Goal: Information Seeking & Learning: Find specific fact

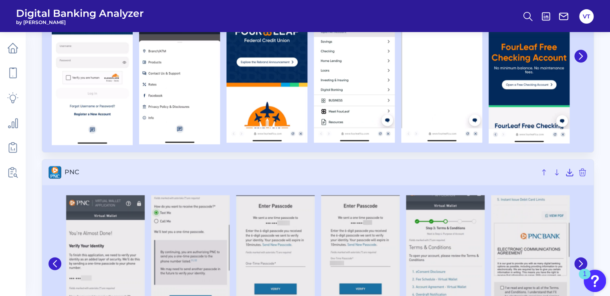
scroll to position [481, 0]
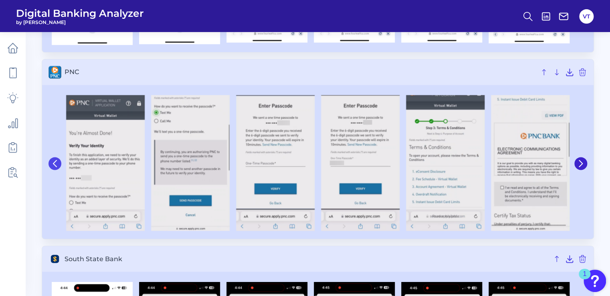
click at [52, 160] on icon at bounding box center [54, 163] width 7 height 7
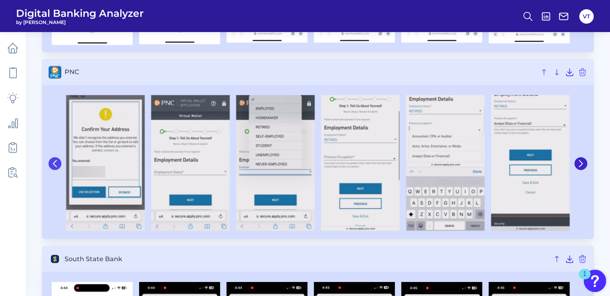
click at [52, 160] on icon at bounding box center [54, 163] width 7 height 7
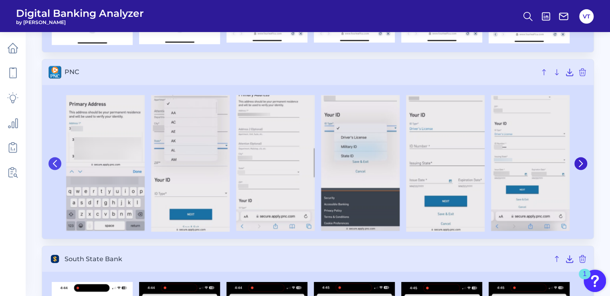
click at [52, 160] on icon at bounding box center [54, 163] width 7 height 7
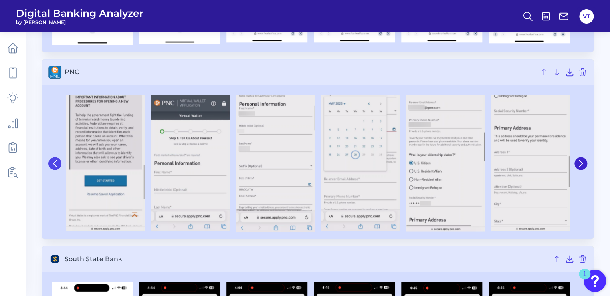
click at [52, 160] on icon at bounding box center [54, 163] width 7 height 7
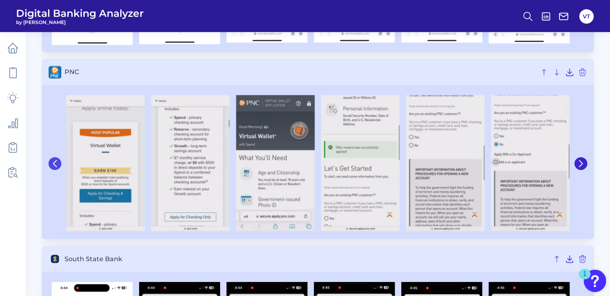
click at [51, 159] on button at bounding box center [55, 163] width 13 height 13
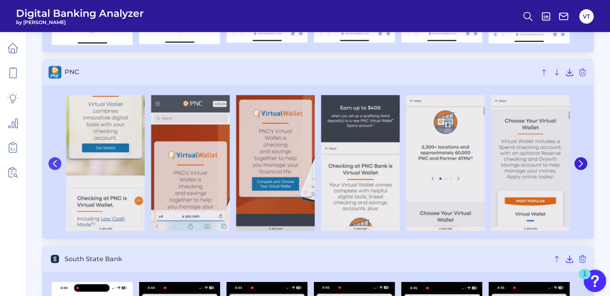
click at [51, 159] on button at bounding box center [55, 163] width 13 height 13
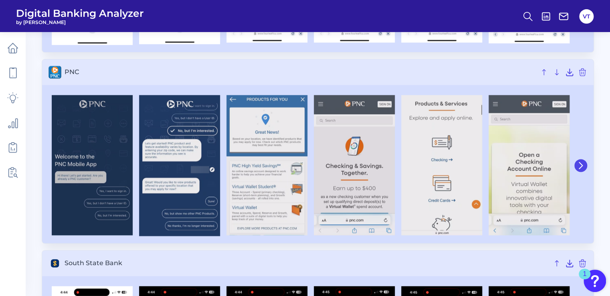
click at [586, 164] on button at bounding box center [580, 165] width 13 height 13
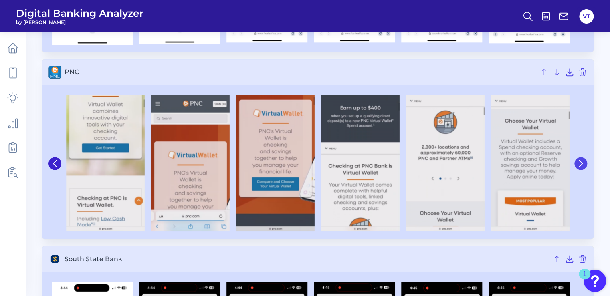
click at [581, 162] on icon at bounding box center [580, 163] width 3 height 6
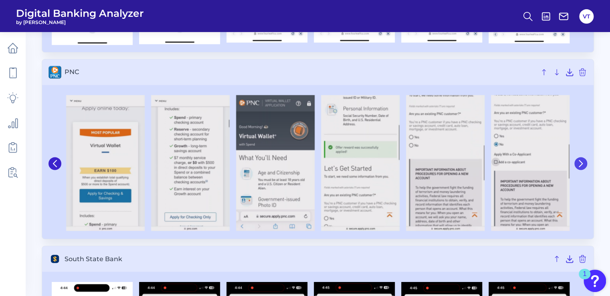
click at [582, 163] on icon at bounding box center [580, 163] width 3 height 6
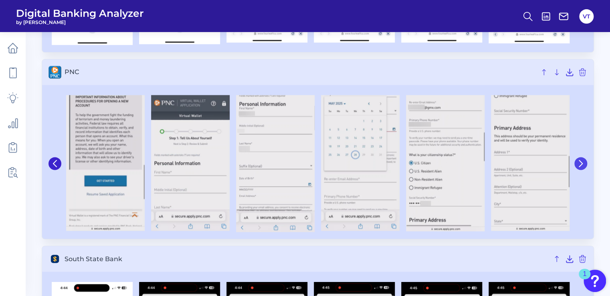
click at [582, 163] on icon at bounding box center [580, 163] width 3 height 6
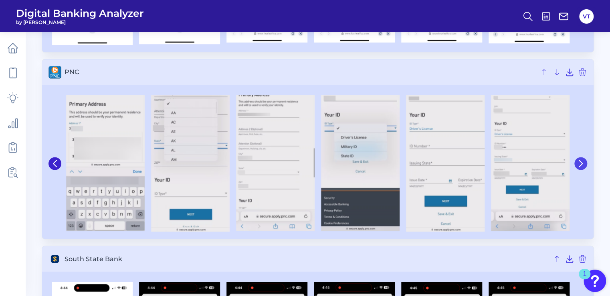
click at [583, 165] on icon at bounding box center [580, 163] width 7 height 7
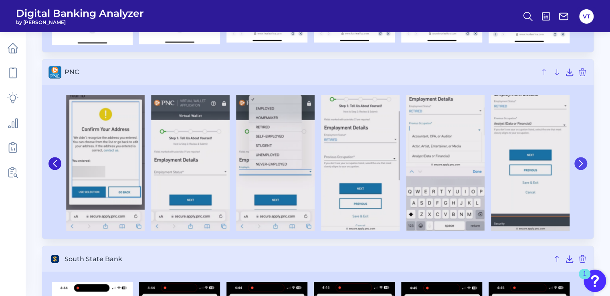
click at [580, 164] on icon at bounding box center [580, 163] width 7 height 7
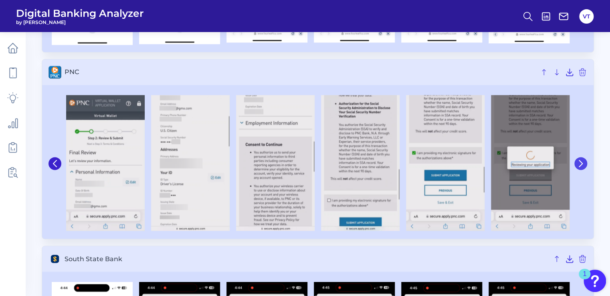
click at [580, 164] on icon at bounding box center [580, 163] width 7 height 7
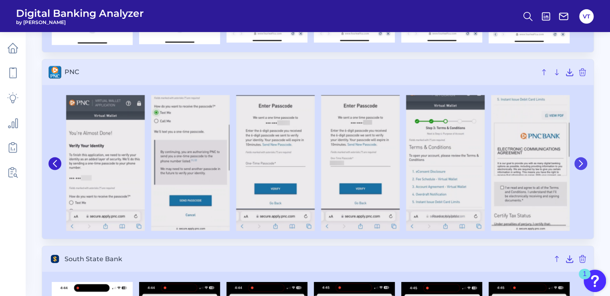
click at [586, 164] on button at bounding box center [580, 163] width 13 height 13
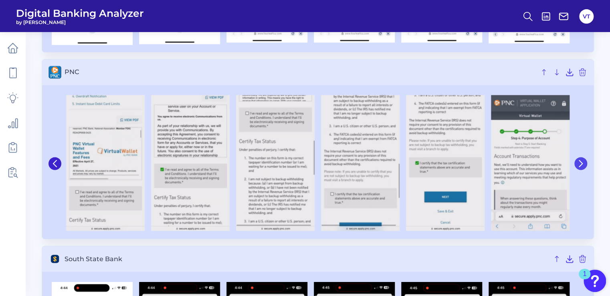
click at [585, 167] on button at bounding box center [580, 163] width 13 height 13
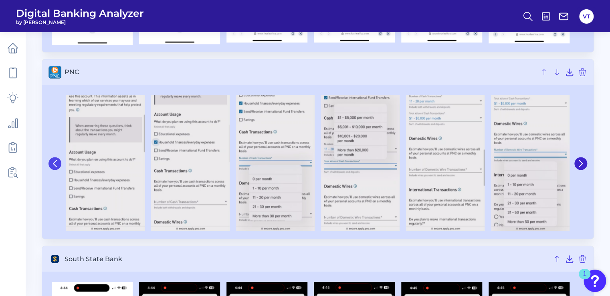
click at [55, 165] on icon at bounding box center [54, 163] width 7 height 7
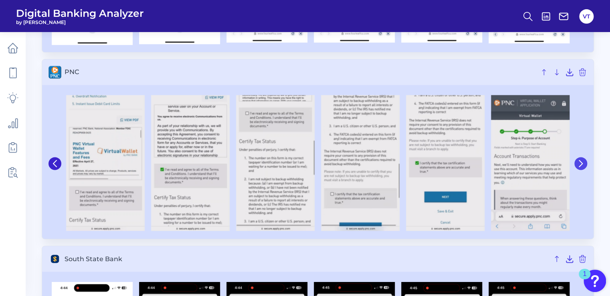
click at [582, 162] on icon at bounding box center [580, 163] width 7 height 7
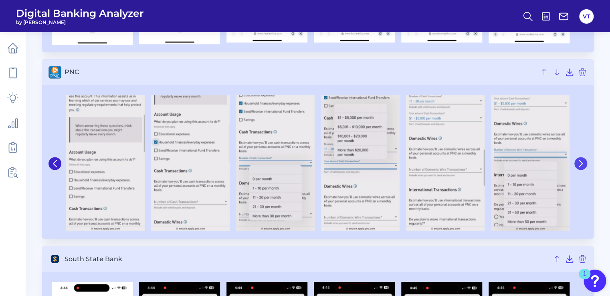
click at [582, 162] on icon at bounding box center [580, 163] width 7 height 7
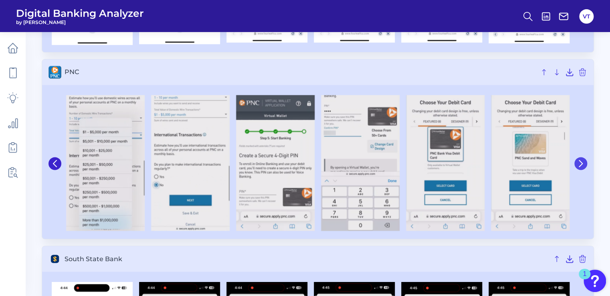
click at [582, 162] on icon at bounding box center [580, 163] width 7 height 7
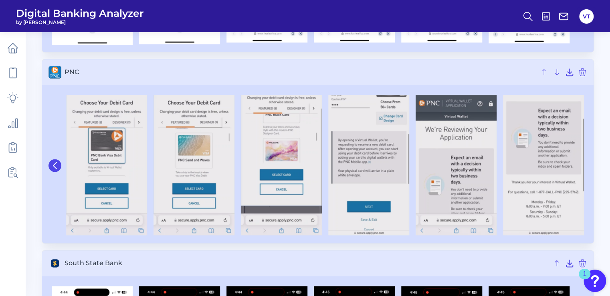
click at [51, 167] on button at bounding box center [55, 165] width 13 height 13
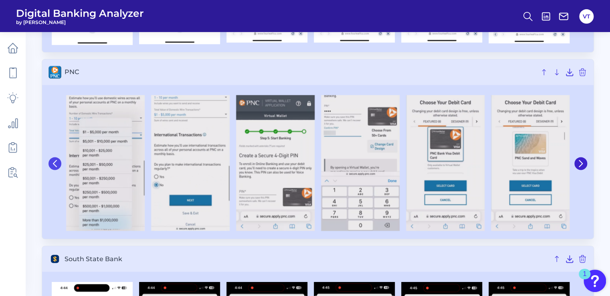
click at [51, 167] on button at bounding box center [55, 163] width 13 height 13
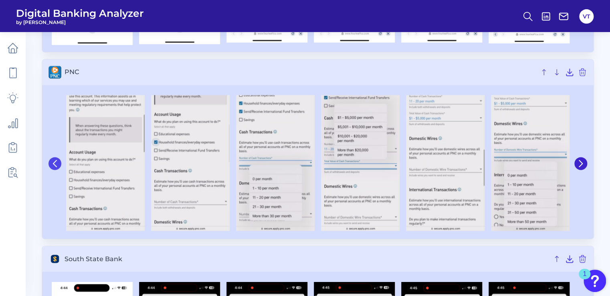
click at [51, 167] on button at bounding box center [55, 163] width 13 height 13
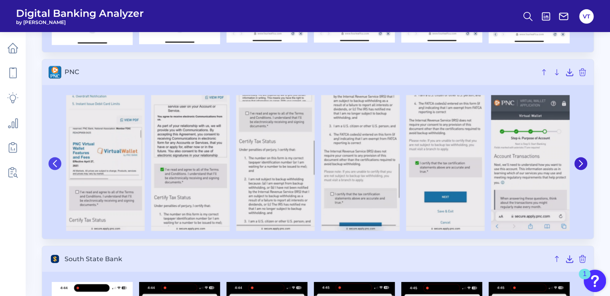
click at [51, 167] on button at bounding box center [55, 163] width 13 height 13
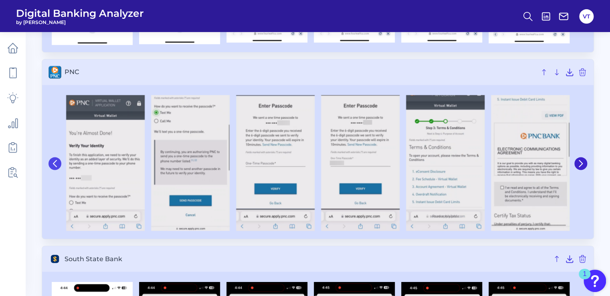
click at [51, 167] on button at bounding box center [55, 163] width 13 height 13
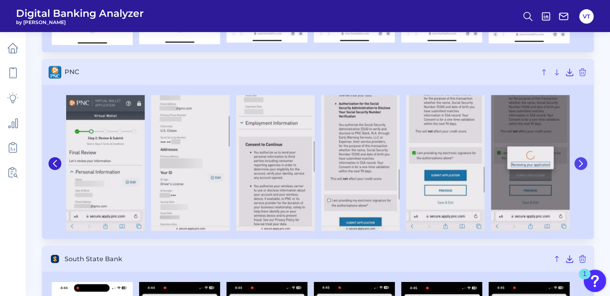
click at [580, 166] on icon at bounding box center [580, 163] width 7 height 7
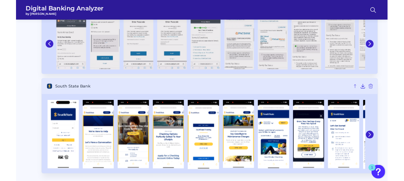
scroll to position [417, 0]
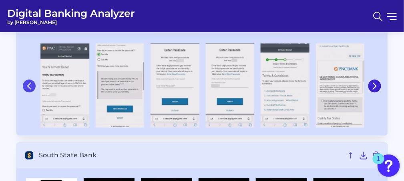
click at [30, 79] on button at bounding box center [29, 85] width 13 height 13
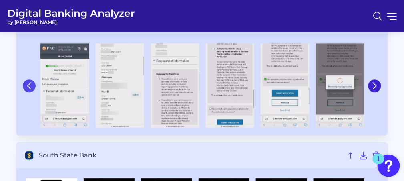
click at [30, 79] on button at bounding box center [29, 85] width 13 height 13
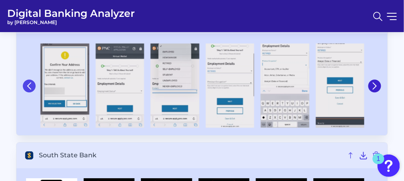
click at [30, 79] on button at bounding box center [29, 85] width 13 height 13
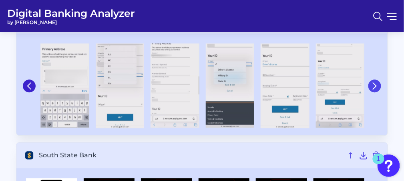
click at [374, 85] on icon at bounding box center [375, 85] width 7 height 7
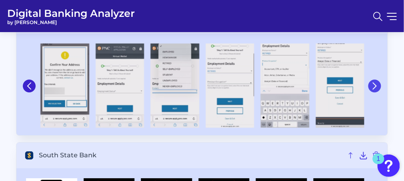
click at [374, 85] on icon at bounding box center [375, 85] width 7 height 7
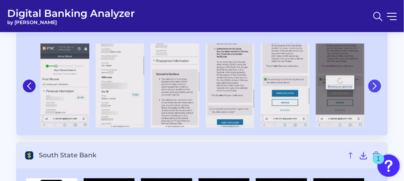
click at [374, 85] on icon at bounding box center [375, 85] width 7 height 7
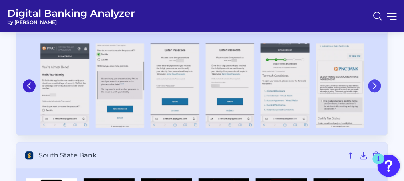
click at [374, 85] on icon at bounding box center [375, 85] width 7 height 7
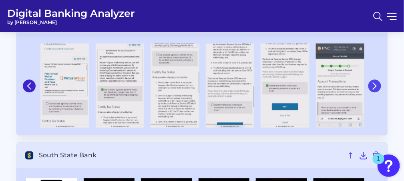
click at [374, 85] on icon at bounding box center [375, 85] width 7 height 7
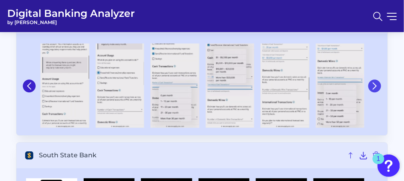
click at [374, 85] on icon at bounding box center [375, 85] width 7 height 7
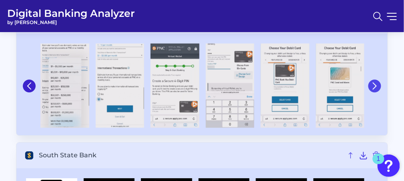
click at [374, 85] on icon at bounding box center [375, 85] width 7 height 7
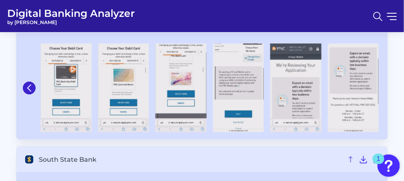
click at [374, 85] on img at bounding box center [353, 87] width 51 height 89
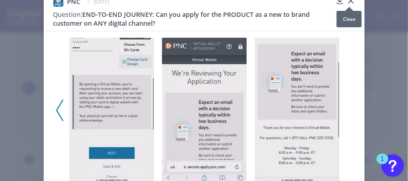
click at [349, 2] on icon at bounding box center [351, 1] width 8 height 8
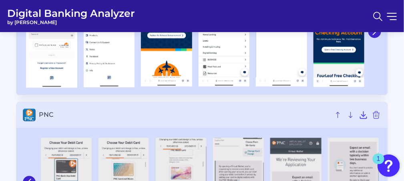
scroll to position [289, 0]
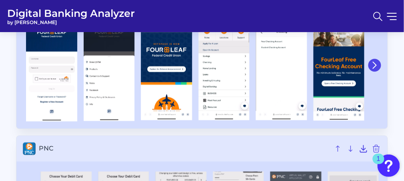
click at [380, 63] on button at bounding box center [375, 65] width 13 height 13
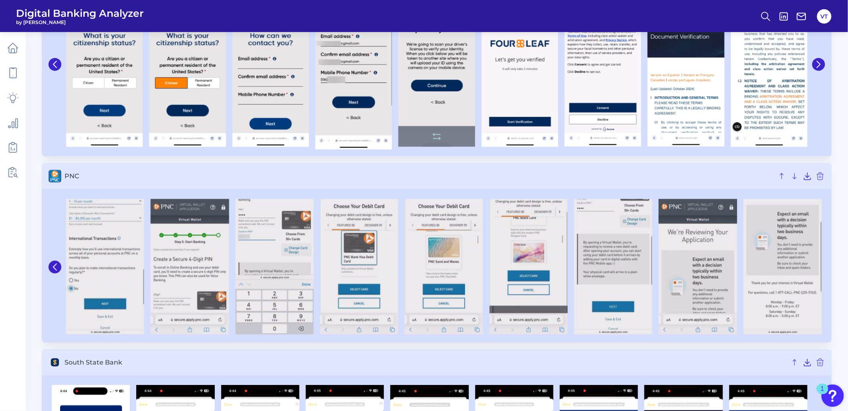
scroll to position [350, 0]
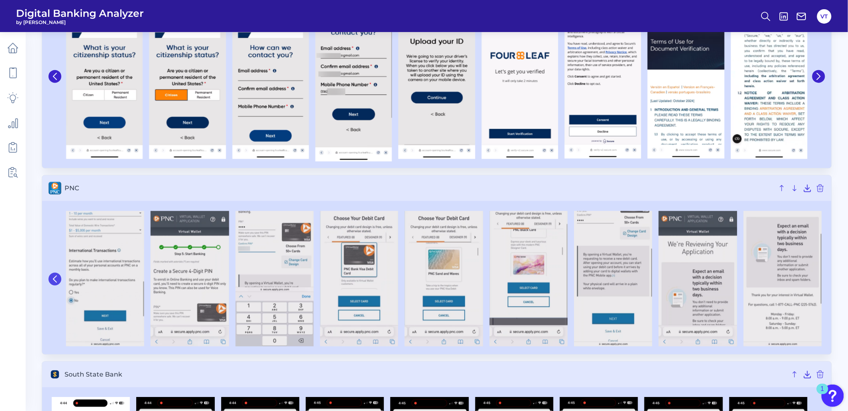
click at [52, 277] on icon at bounding box center [54, 279] width 7 height 7
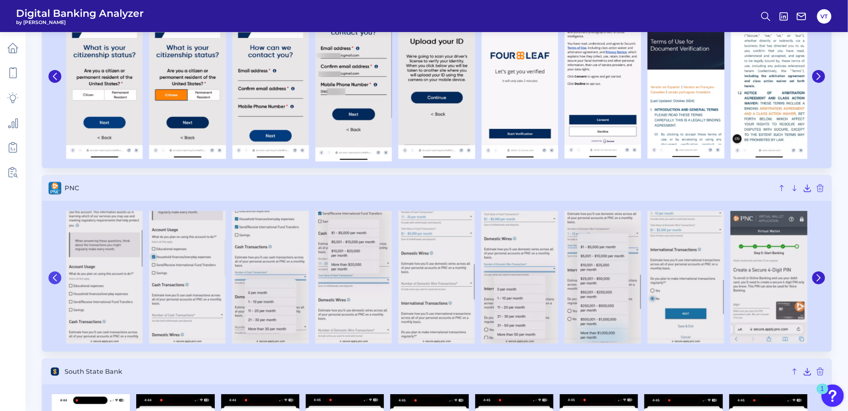
click at [52, 277] on icon at bounding box center [54, 278] width 7 height 7
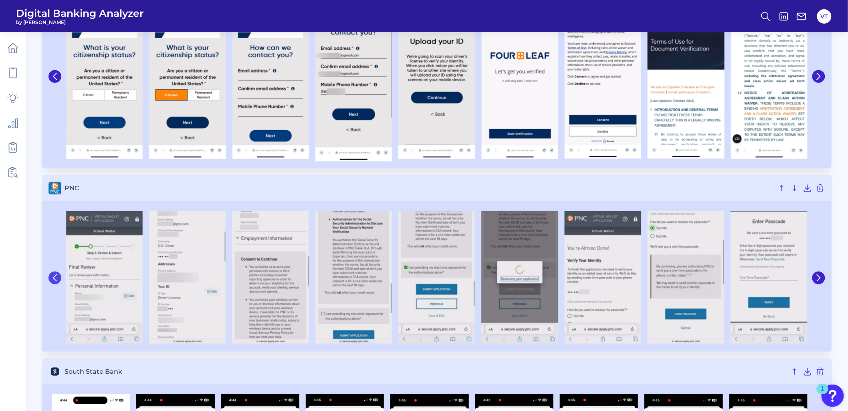
click at [52, 277] on icon at bounding box center [54, 278] width 7 height 7
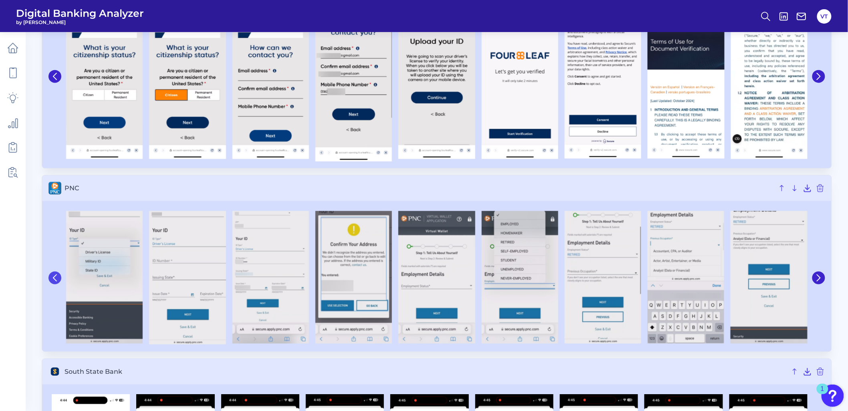
click at [52, 277] on icon at bounding box center [54, 278] width 7 height 7
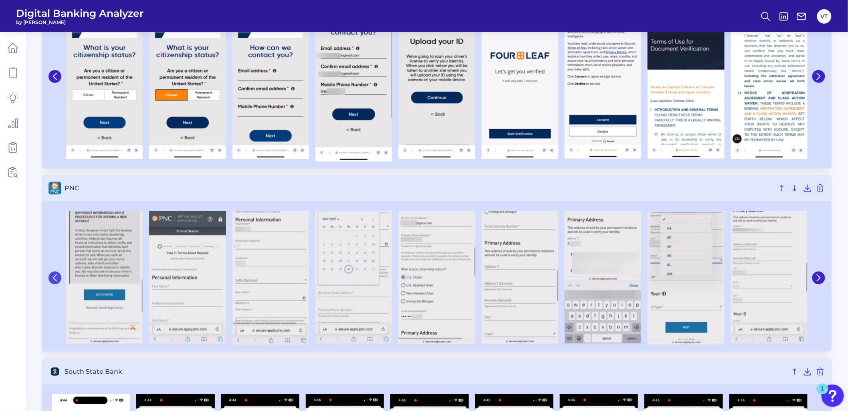
click at [52, 277] on icon at bounding box center [54, 278] width 7 height 7
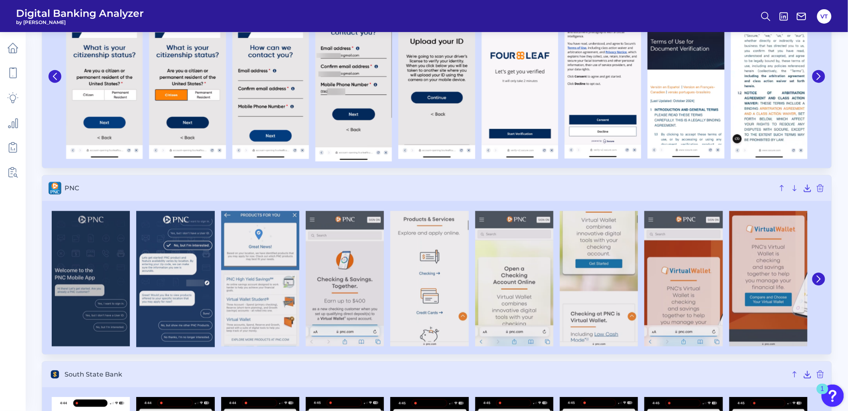
click at [52, 277] on img at bounding box center [91, 279] width 78 height 136
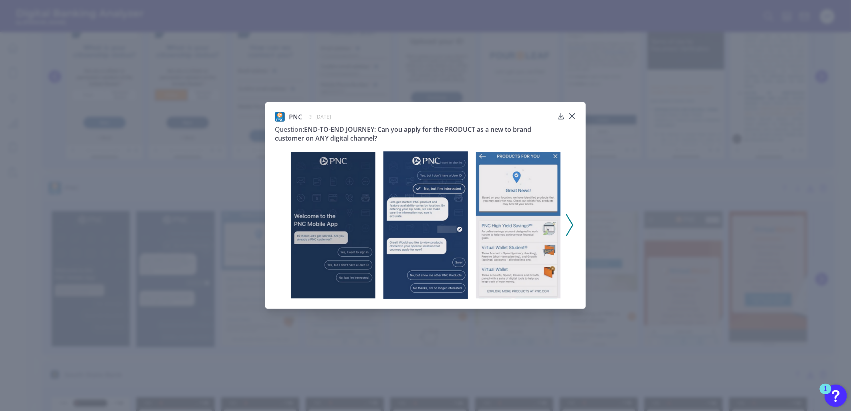
click at [566, 221] on icon at bounding box center [569, 225] width 7 height 22
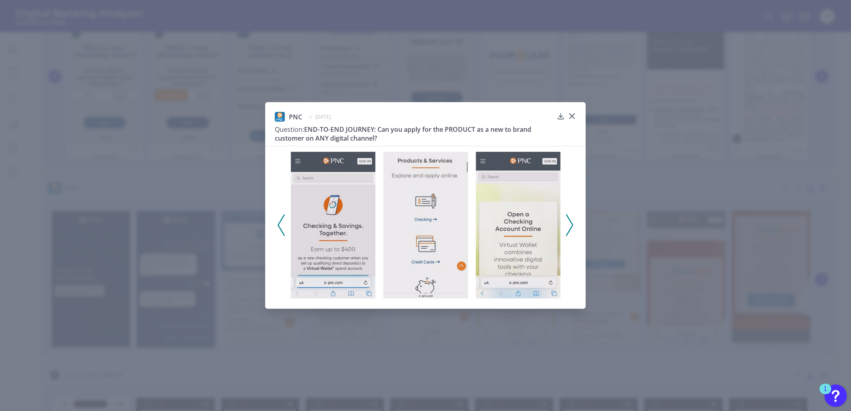
click at [570, 232] on icon at bounding box center [569, 225] width 7 height 22
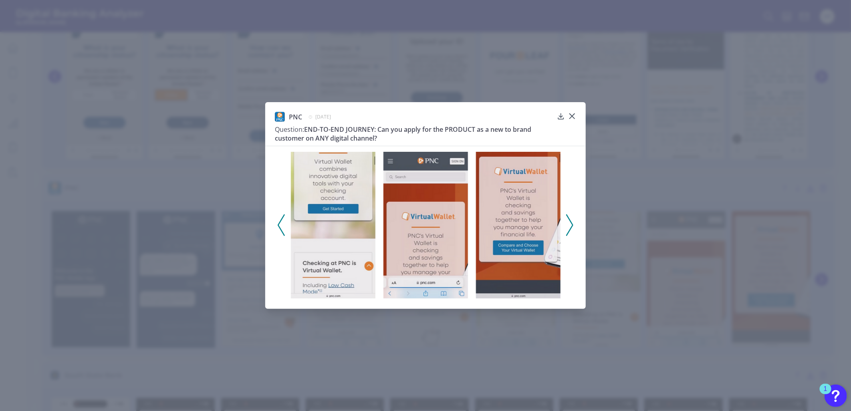
click at [572, 221] on icon at bounding box center [569, 225] width 7 height 22
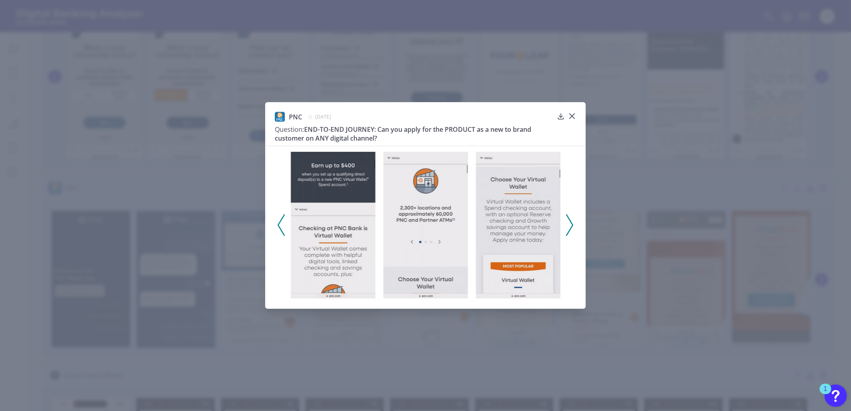
click at [571, 226] on icon at bounding box center [569, 225] width 7 height 22
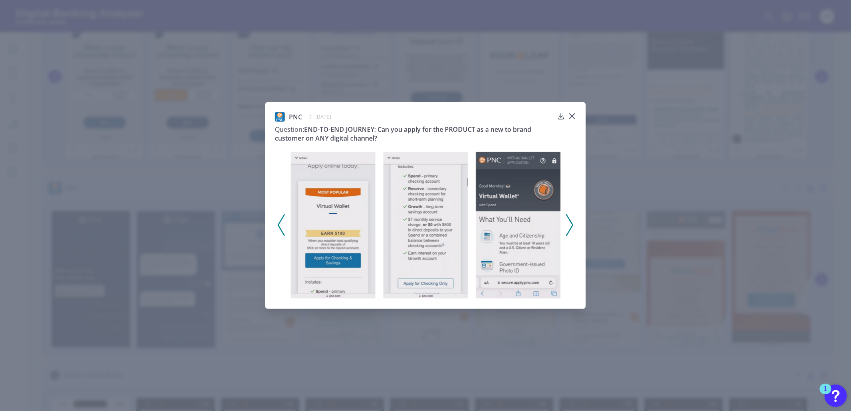
click at [570, 231] on polyline at bounding box center [570, 225] width 6 height 20
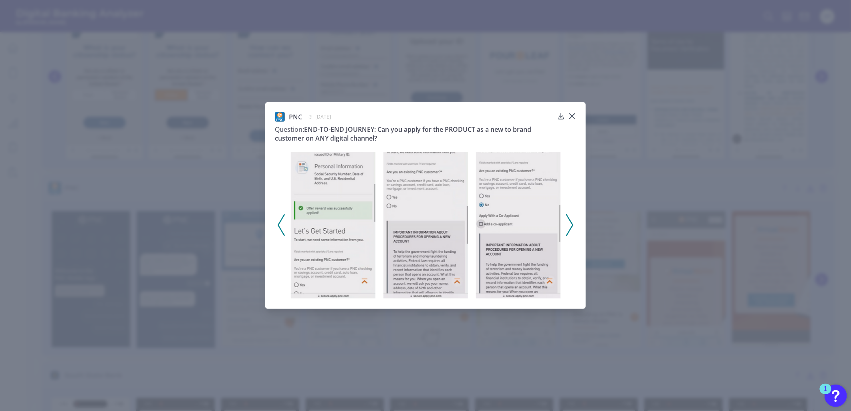
click at [570, 231] on polyline at bounding box center [570, 225] width 6 height 20
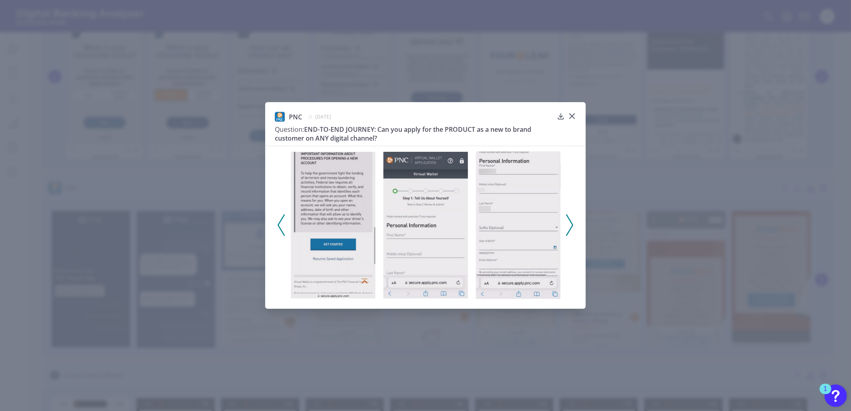
click at [570, 231] on polyline at bounding box center [570, 225] width 6 height 20
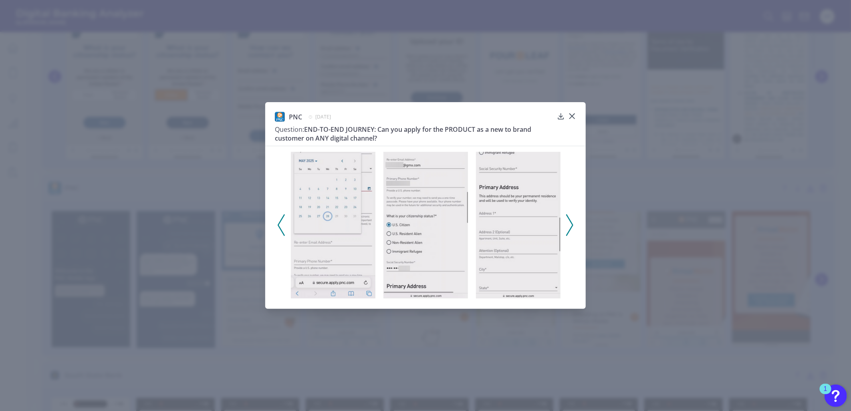
click at [568, 226] on icon at bounding box center [569, 225] width 7 height 22
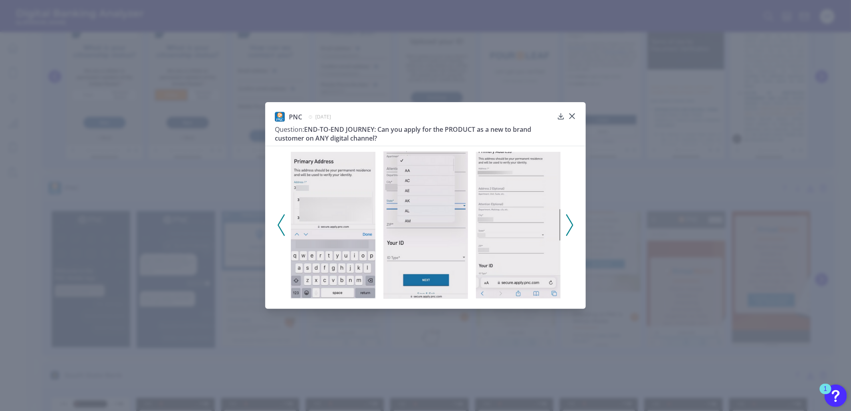
click at [568, 226] on icon at bounding box center [569, 225] width 7 height 22
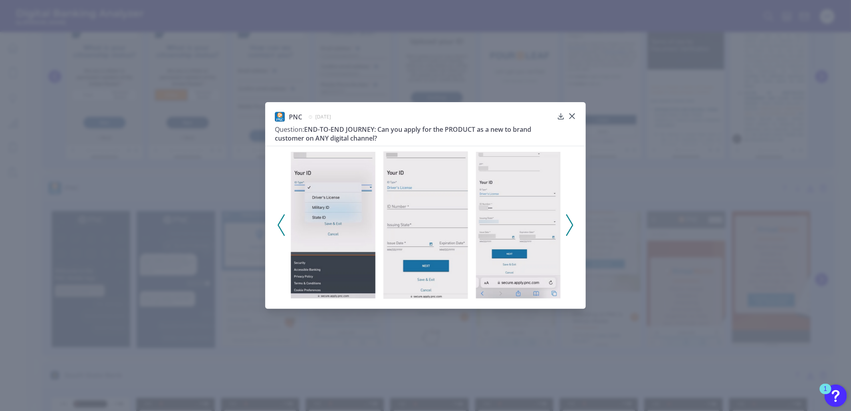
click at [568, 226] on icon at bounding box center [569, 225] width 7 height 22
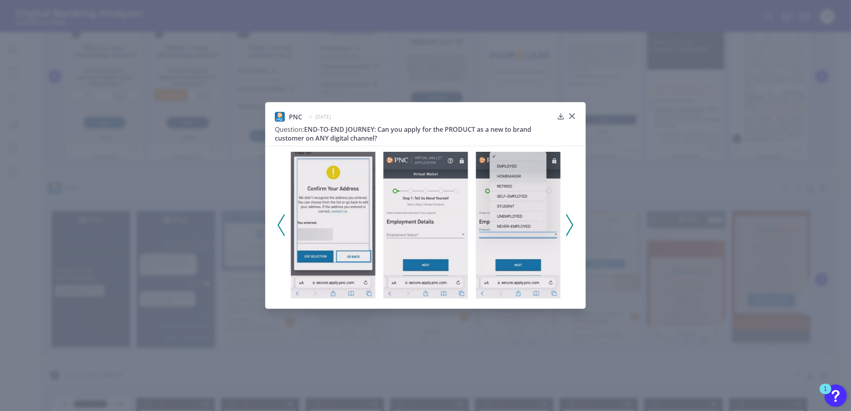
click at [568, 226] on icon at bounding box center [569, 225] width 7 height 22
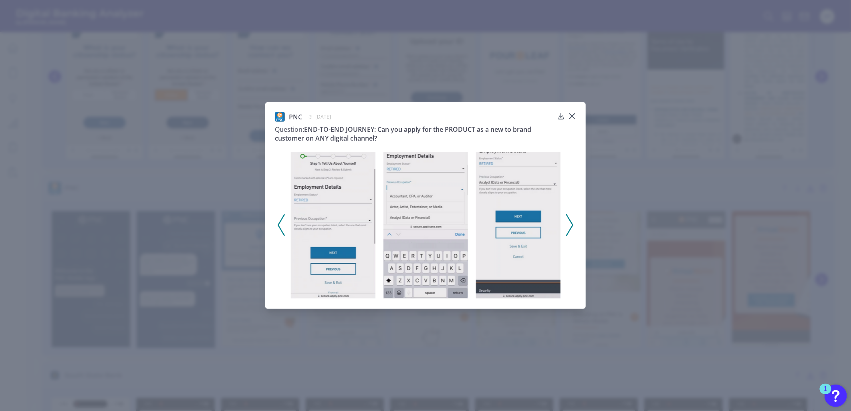
click at [568, 226] on icon at bounding box center [569, 225] width 7 height 22
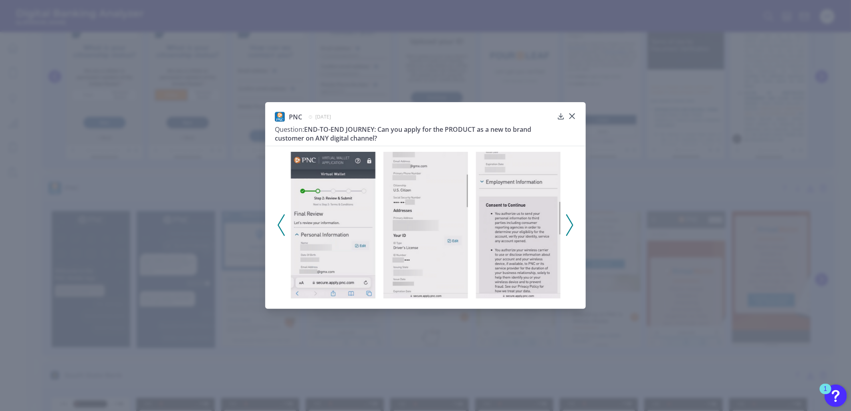
click at [568, 227] on icon at bounding box center [569, 225] width 7 height 22
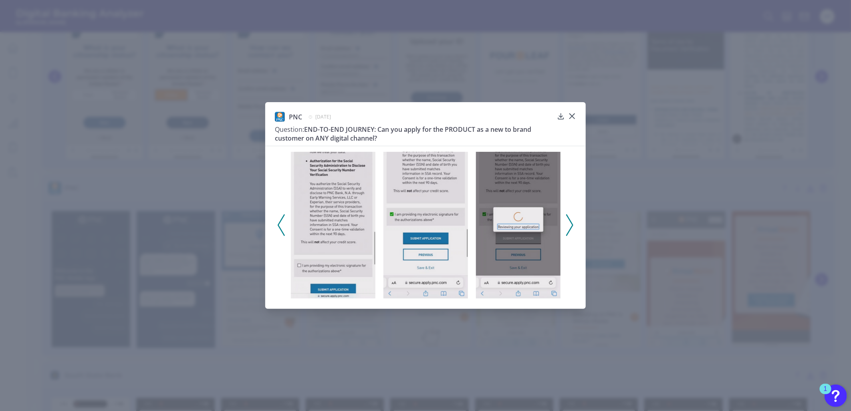
click at [568, 227] on icon at bounding box center [569, 225] width 7 height 22
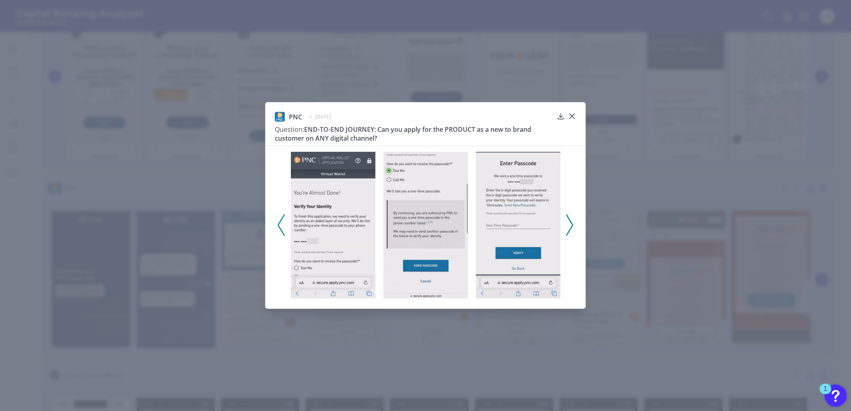
click at [568, 227] on icon at bounding box center [569, 225] width 7 height 22
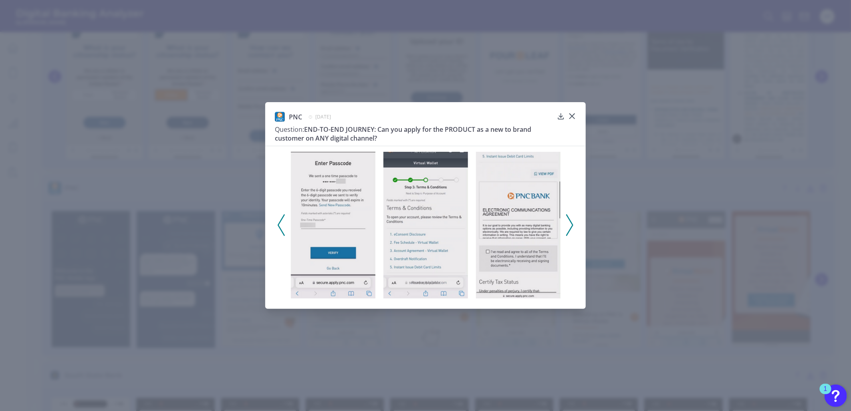
click at [568, 227] on icon at bounding box center [569, 225] width 7 height 22
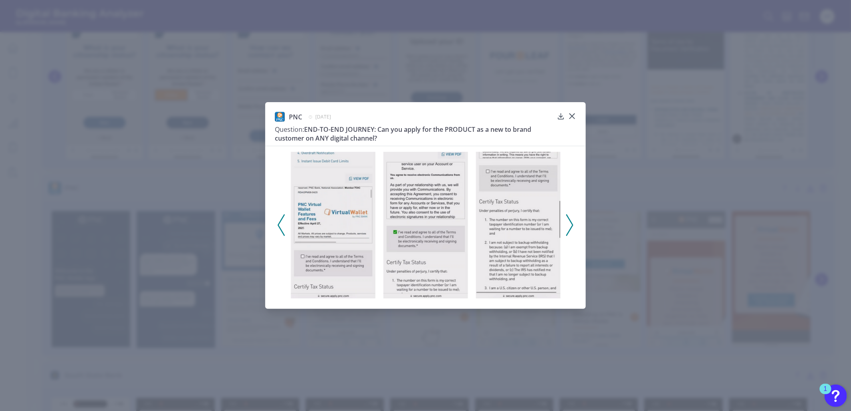
click at [568, 227] on icon at bounding box center [569, 225] width 7 height 22
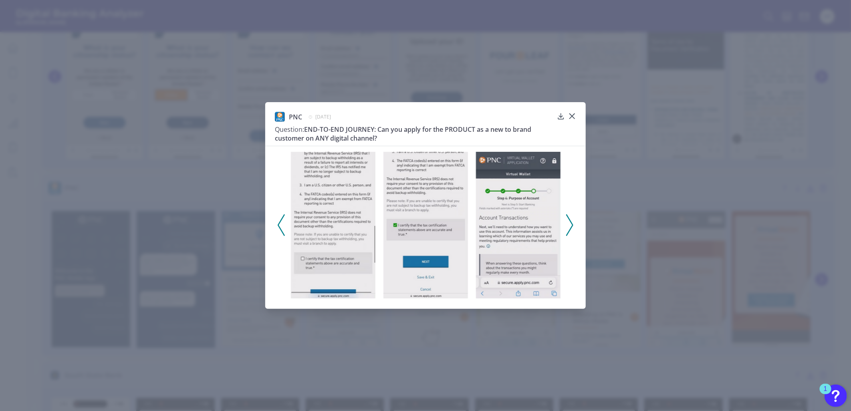
click at [568, 227] on icon at bounding box center [569, 225] width 7 height 22
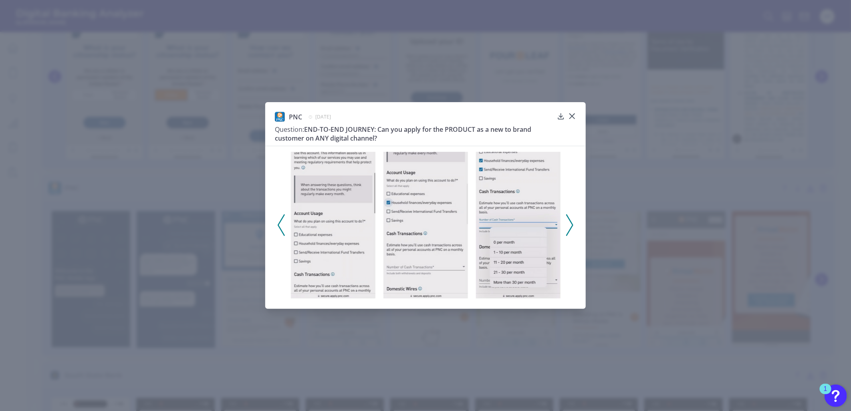
click at [568, 227] on icon at bounding box center [569, 225] width 7 height 22
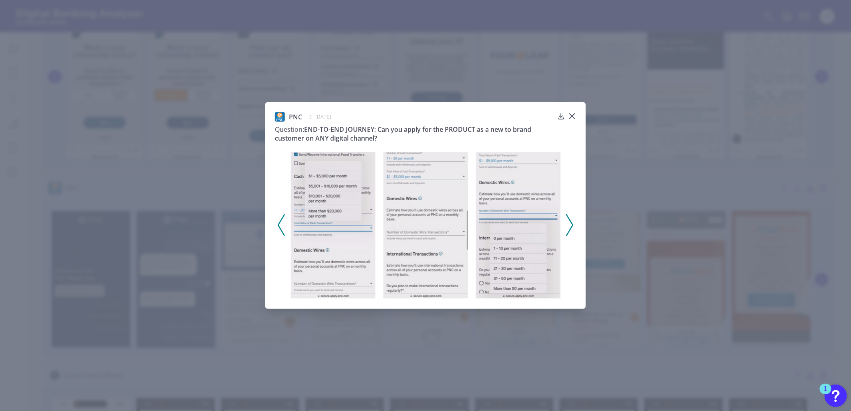
click at [274, 226] on div at bounding box center [425, 223] width 321 height 154
click at [278, 225] on icon at bounding box center [281, 225] width 7 height 22
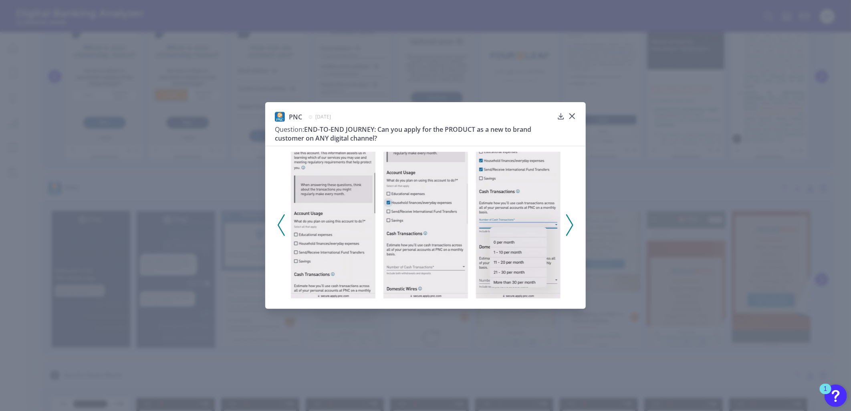
click at [278, 225] on polyline at bounding box center [281, 225] width 6 height 20
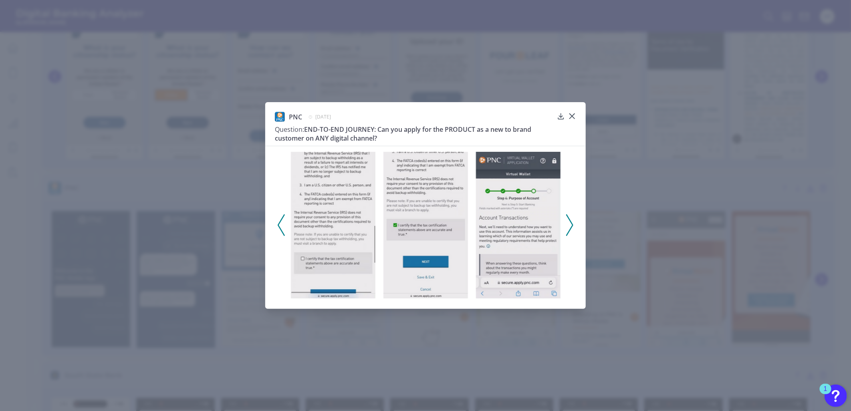
click at [571, 219] on icon at bounding box center [569, 225] width 7 height 22
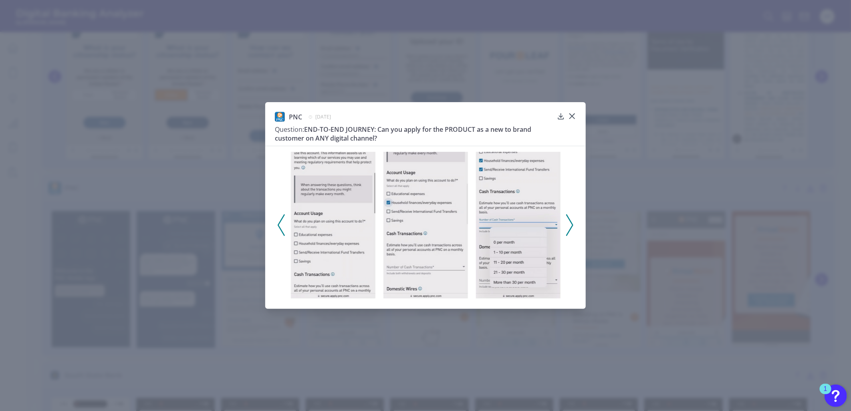
click at [571, 219] on icon at bounding box center [569, 225] width 7 height 22
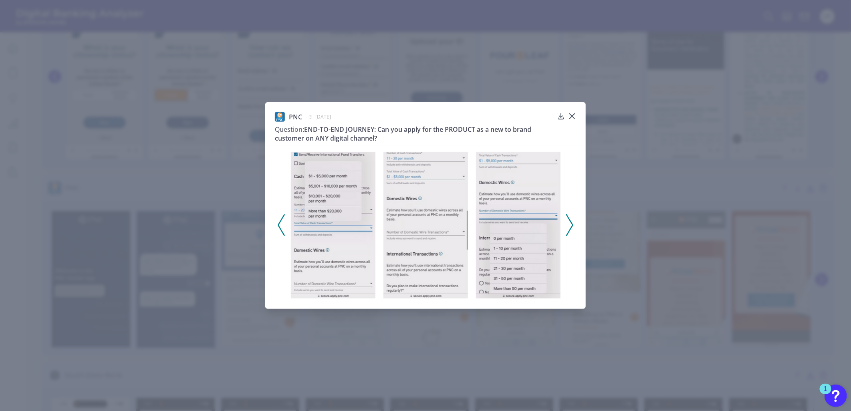
click at [571, 219] on icon at bounding box center [569, 225] width 7 height 22
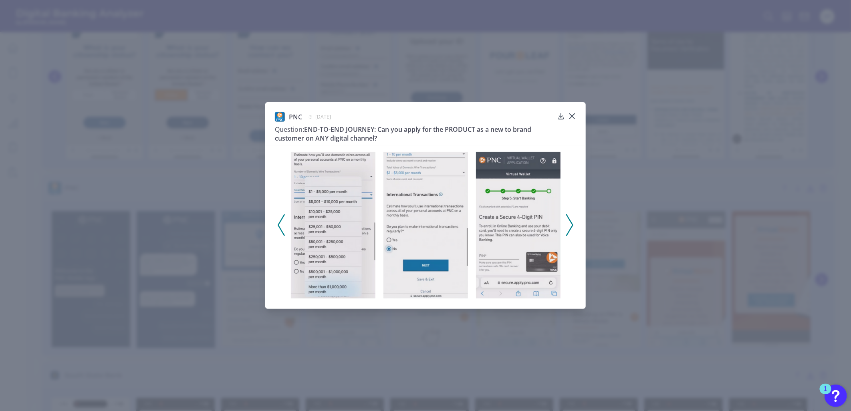
click at [571, 219] on icon at bounding box center [569, 225] width 7 height 22
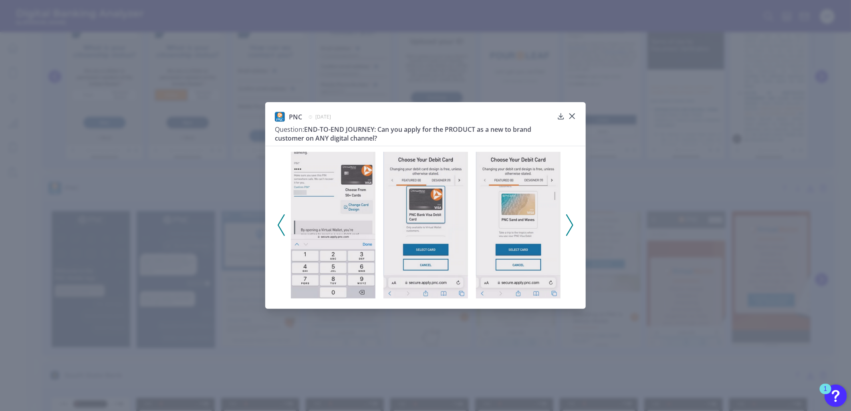
click at [571, 219] on icon at bounding box center [569, 225] width 7 height 22
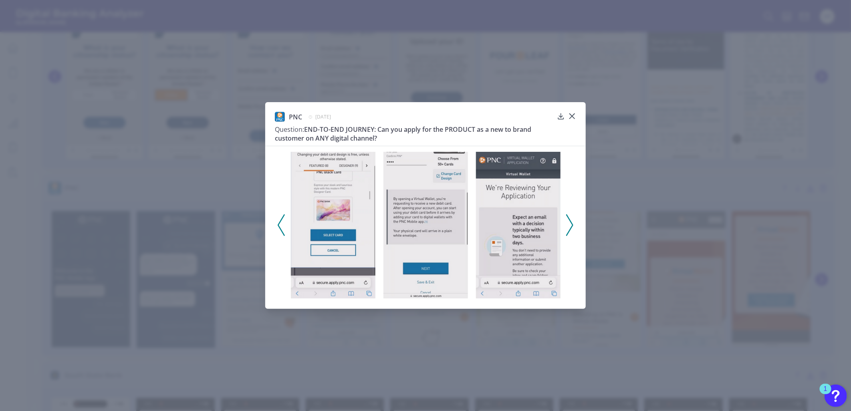
click at [571, 219] on icon at bounding box center [569, 225] width 7 height 22
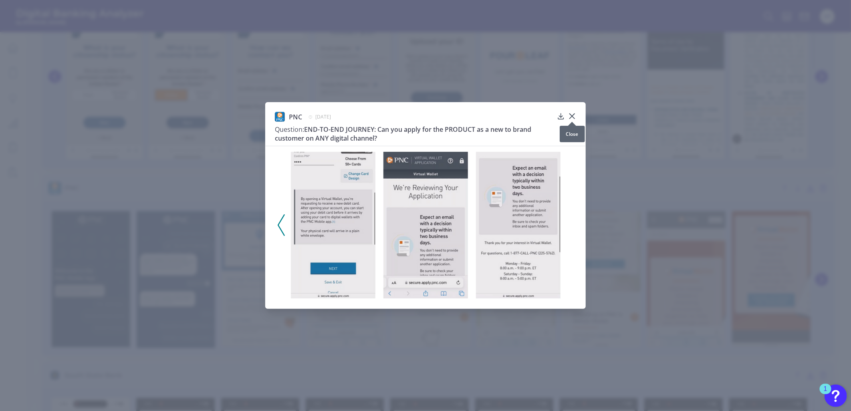
click at [575, 116] on icon at bounding box center [572, 116] width 8 height 8
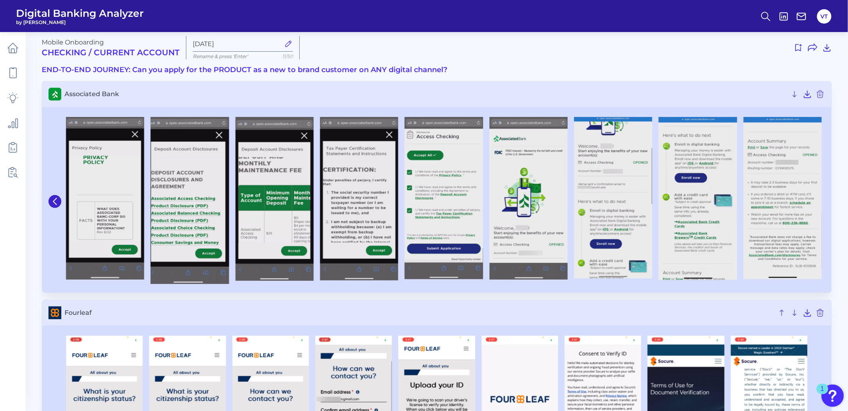
scroll to position [0, 0]
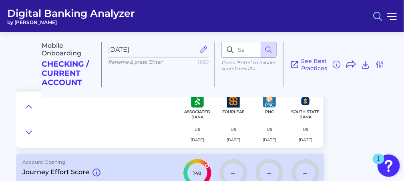
scroll to position [64, 0]
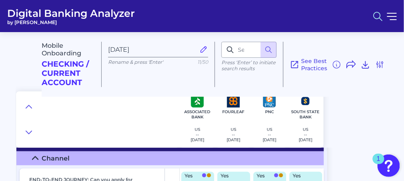
click at [385, 19] on button at bounding box center [378, 16] width 18 height 18
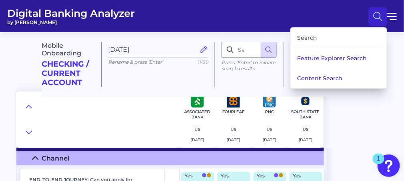
click at [343, 39] on div "Search" at bounding box center [339, 38] width 90 height 20
click at [315, 73] on button "Content Search" at bounding box center [339, 78] width 96 height 20
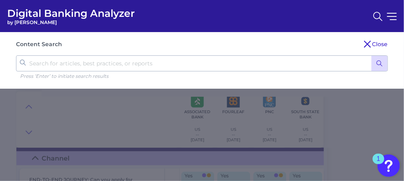
click at [182, 60] on input "text" at bounding box center [202, 63] width 372 height 16
type input "compulsory funding"
click button "submit" at bounding box center [380, 63] width 16 height 15
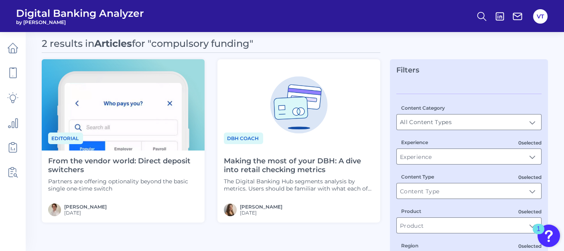
scroll to position [7, 0]
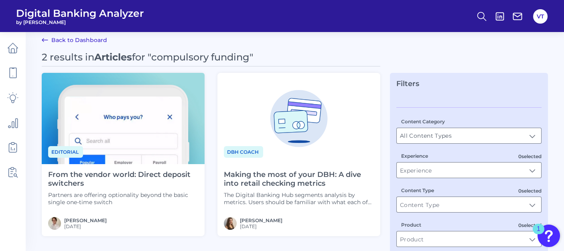
click at [283, 176] on h4 "Making the most of your DBH: A dive into retail checking metrics" at bounding box center [299, 179] width 150 height 17
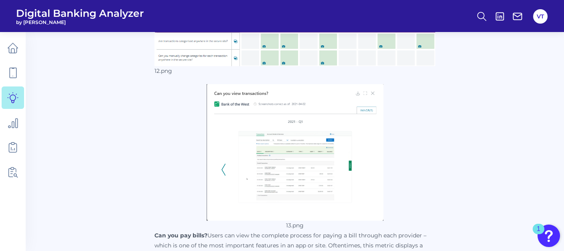
scroll to position [2093, 0]
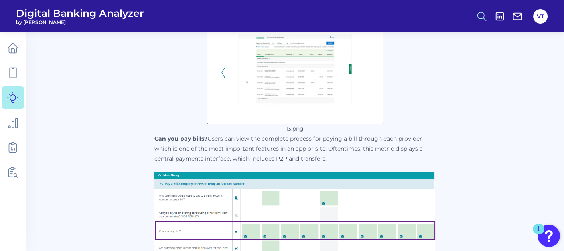
click at [404, 13] on icon at bounding box center [481, 16] width 11 height 11
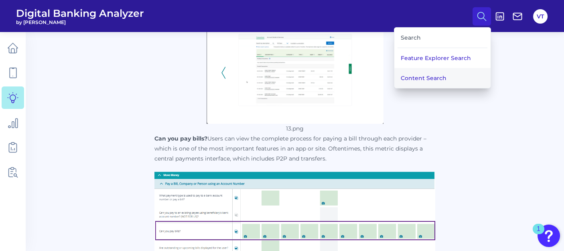
click at [404, 75] on button "Content Search" at bounding box center [442, 78] width 96 height 20
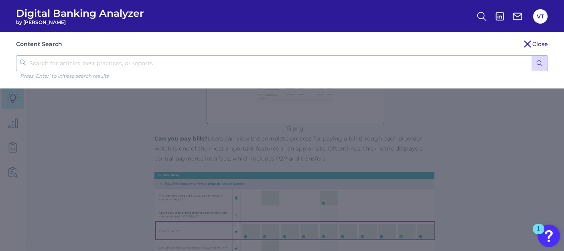
click at [242, 65] on input "text" at bounding box center [282, 63] width 532 height 16
type input "funding"
click button "submit" at bounding box center [539, 63] width 16 height 15
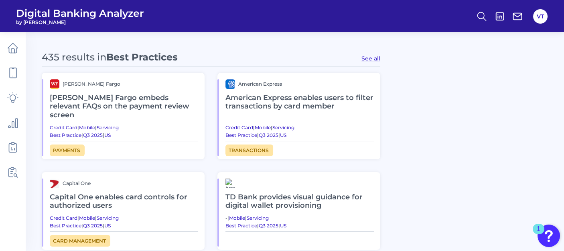
scroll to position [445, 0]
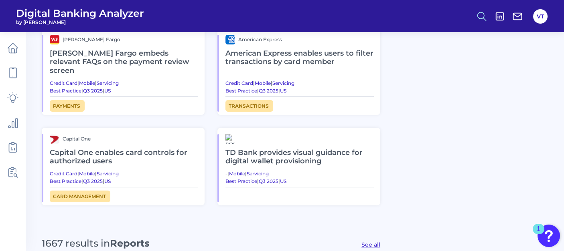
click at [404, 22] on button at bounding box center [481, 16] width 18 height 18
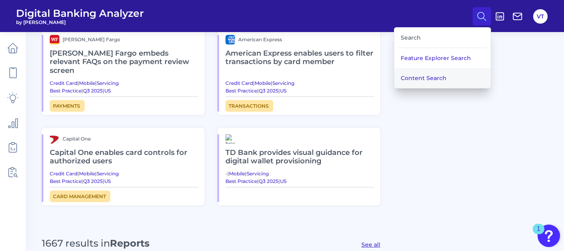
click at [404, 78] on button "Content Search" at bounding box center [442, 78] width 96 height 20
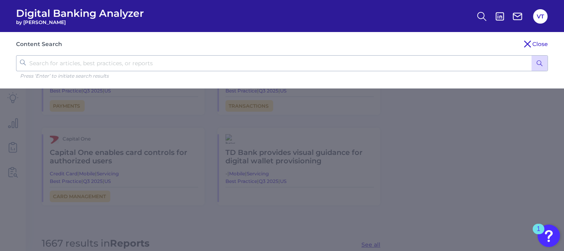
click at [404, 64] on input "text" at bounding box center [282, 63] width 532 height 16
type input "compulsory funding"
click at [404, 56] on button "submit" at bounding box center [539, 63] width 16 height 15
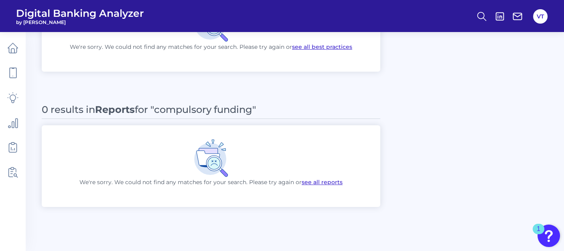
scroll to position [0, 0]
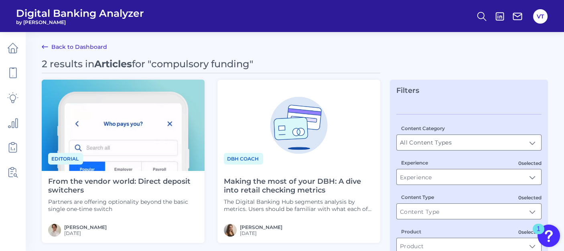
click at [123, 147] on img at bounding box center [123, 125] width 163 height 91
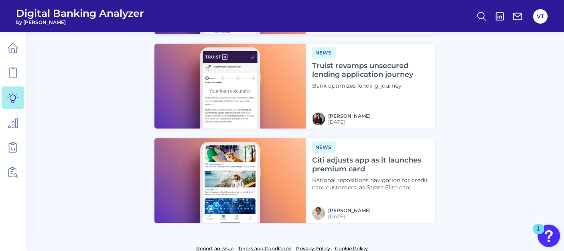
scroll to position [1130, 0]
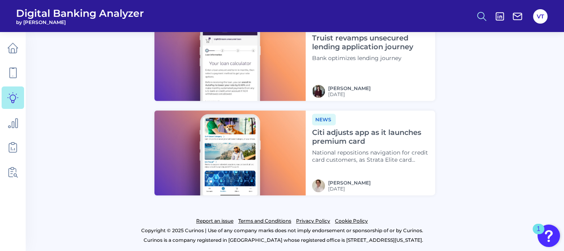
click at [404, 18] on icon at bounding box center [481, 16] width 11 height 11
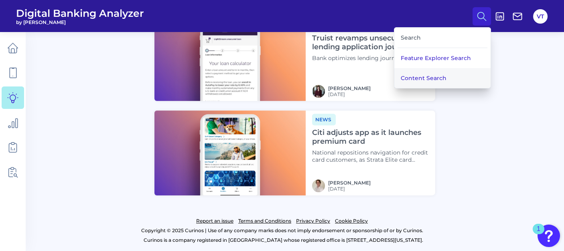
click at [404, 74] on button "Content Search" at bounding box center [442, 78] width 96 height 20
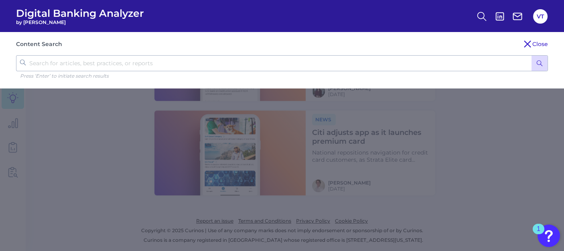
click at [404, 67] on input "text" at bounding box center [282, 63] width 532 height 16
type input "identity verification earlier in"
click button "submit" at bounding box center [539, 63] width 16 height 15
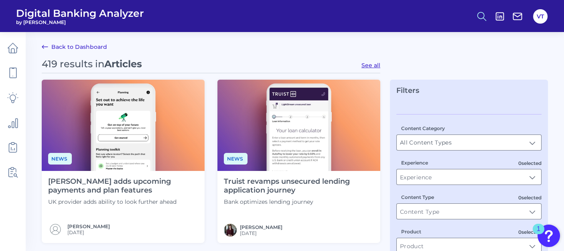
click at [404, 16] on icon at bounding box center [481, 16] width 11 height 11
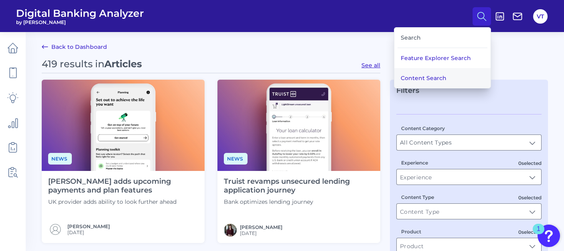
click at [404, 73] on button "Content Search" at bounding box center [442, 78] width 96 height 20
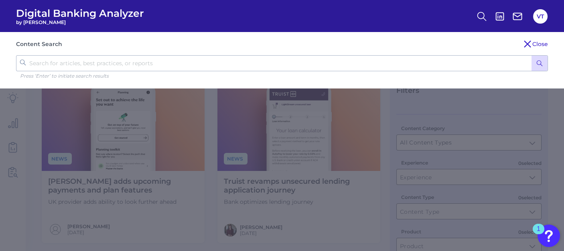
click at [404, 73] on p "Press ‘Enter’ to initiate search results" at bounding box center [284, 76] width 528 height 6
click at [404, 63] on input "text" at bounding box center [282, 63] width 532 height 16
type input "identity verification before submitting"
click at [404, 56] on button "submit" at bounding box center [539, 63] width 16 height 15
